Goal: Navigation & Orientation: Understand site structure

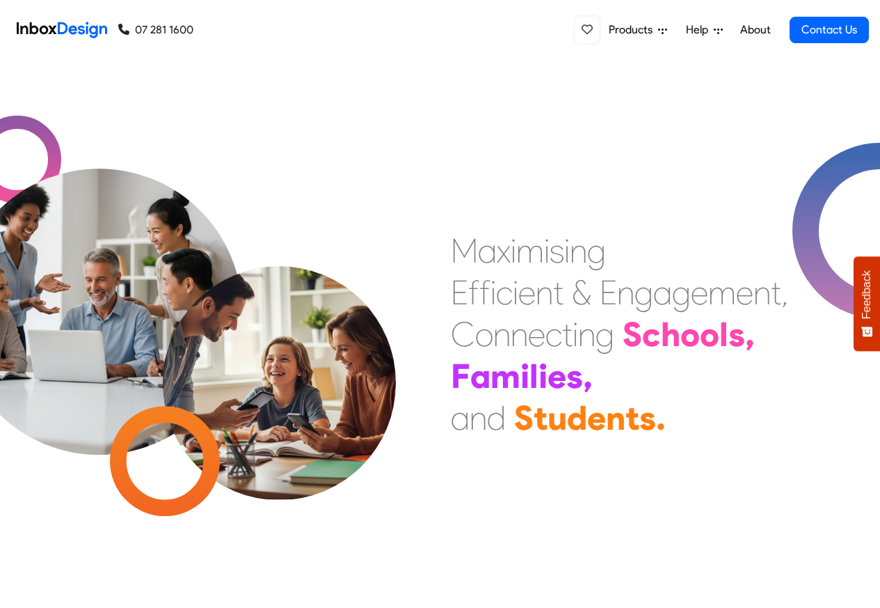
click at [588, 30] on icon at bounding box center [587, 29] width 11 height 11
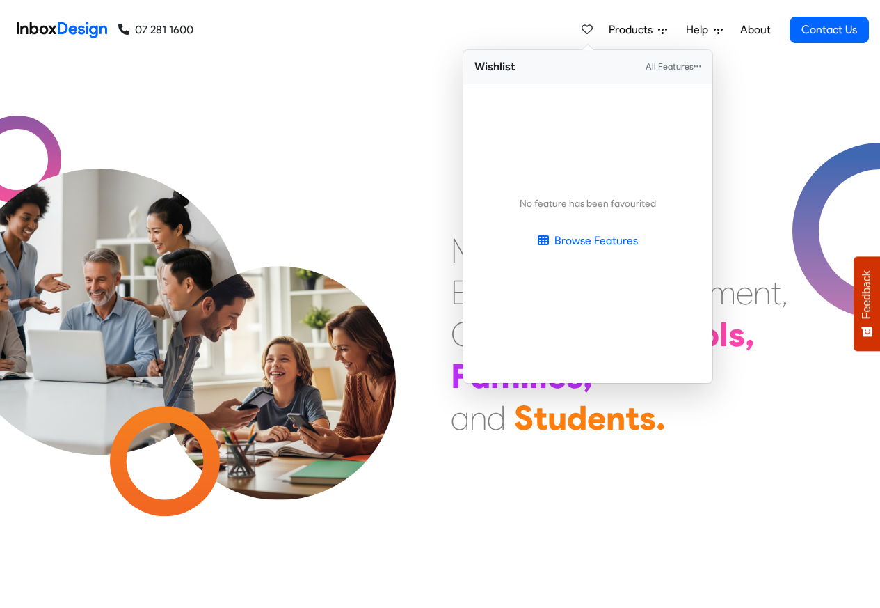
click at [754, 30] on link "About" at bounding box center [755, 30] width 38 height 28
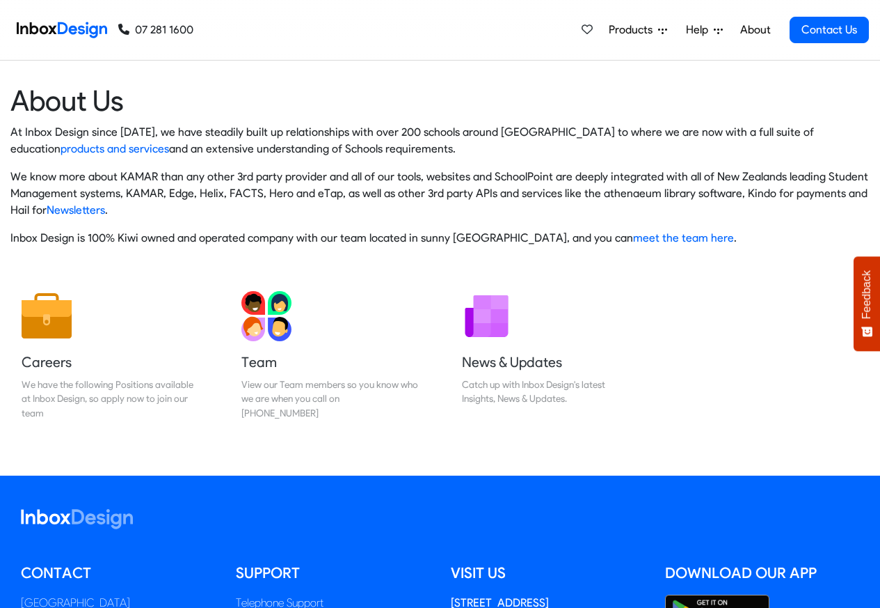
click at [68, 29] on img at bounding box center [62, 30] width 90 height 28
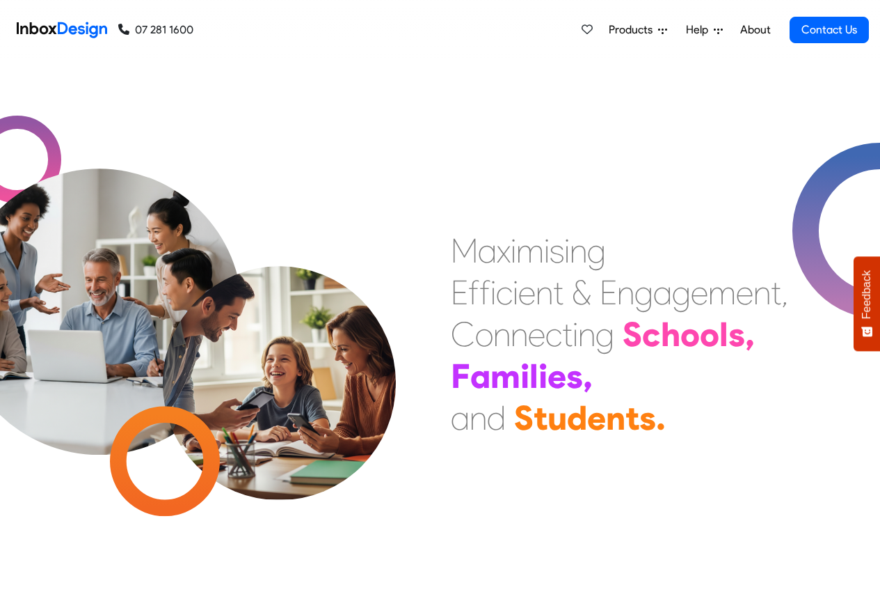
click at [628, 30] on span "Products" at bounding box center [633, 30] width 49 height 17
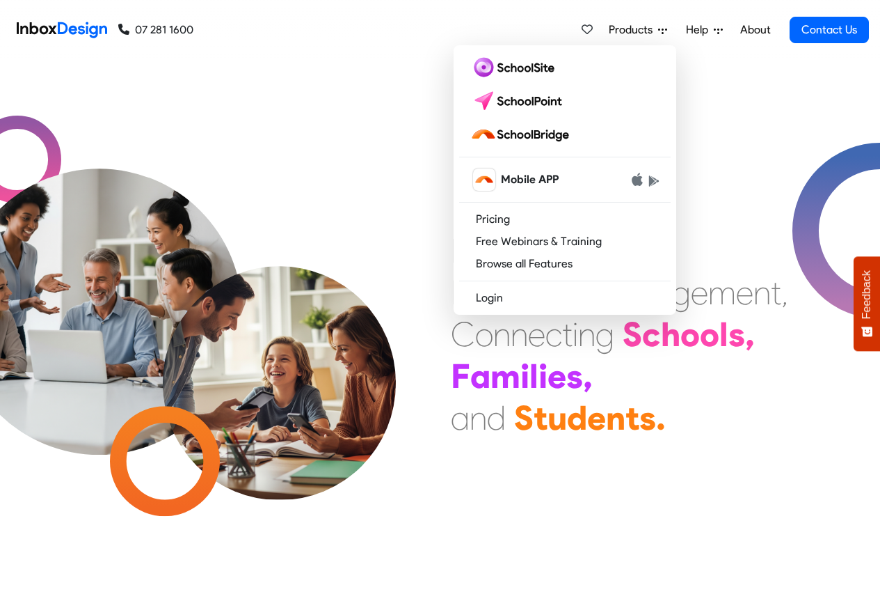
click at [273, 29] on div "Products Mobile APP Pricing Free Webinars & Training Browse all Features Login …" at bounding box center [531, 30] width 676 height 60
